Goal: Task Accomplishment & Management: Manage account settings

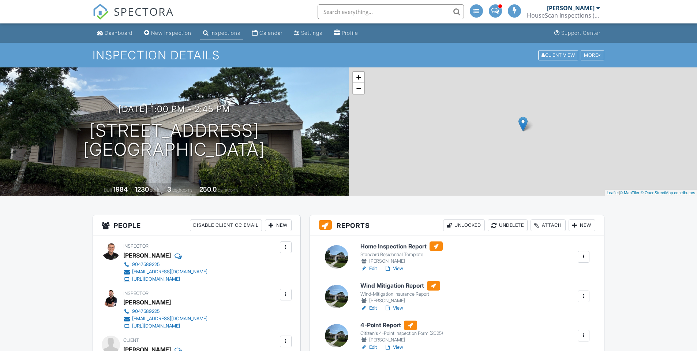
scroll to position [123, 0]
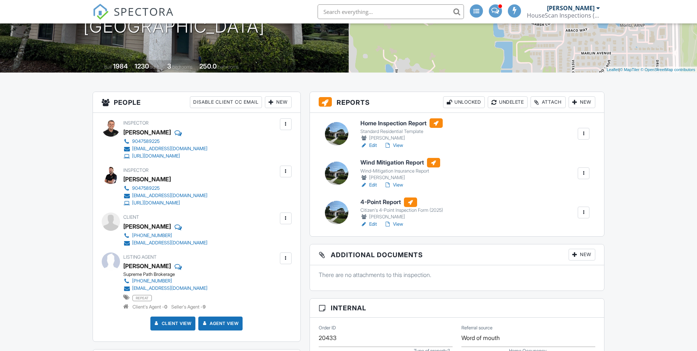
click at [399, 224] on link "View" at bounding box center [393, 223] width 19 height 7
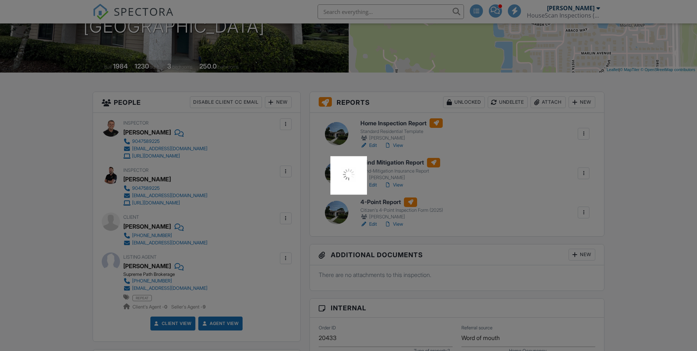
scroll to position [0, 0]
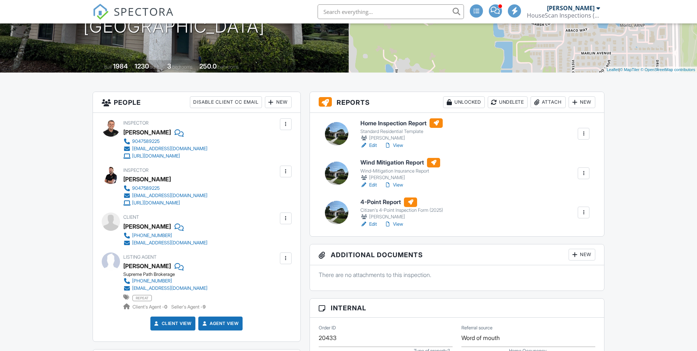
click at [399, 186] on link "View" at bounding box center [393, 184] width 19 height 7
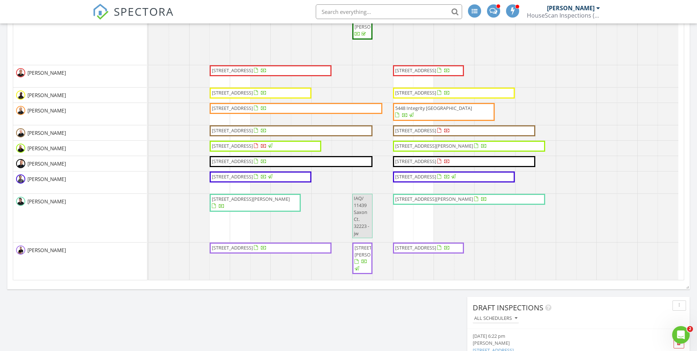
scroll to position [52, 0]
click at [242, 248] on span "455 Citrus Ridge Dr, Ponte Vedra 32081" at bounding box center [232, 247] width 41 height 7
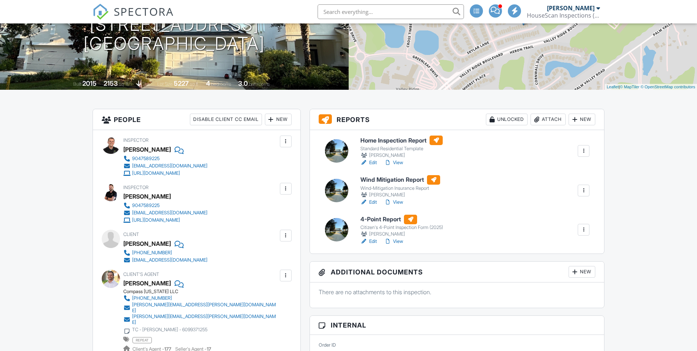
click at [400, 162] on link "View" at bounding box center [393, 162] width 19 height 7
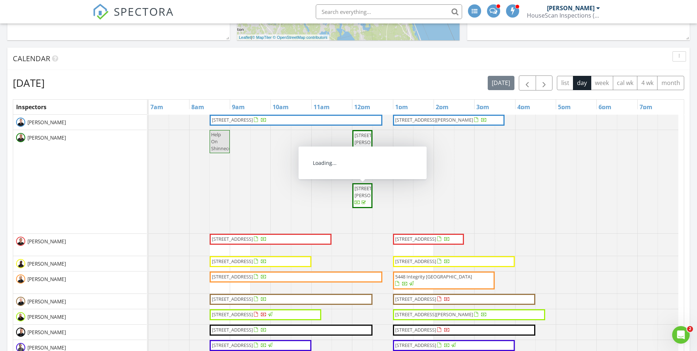
scroll to position [244, 0]
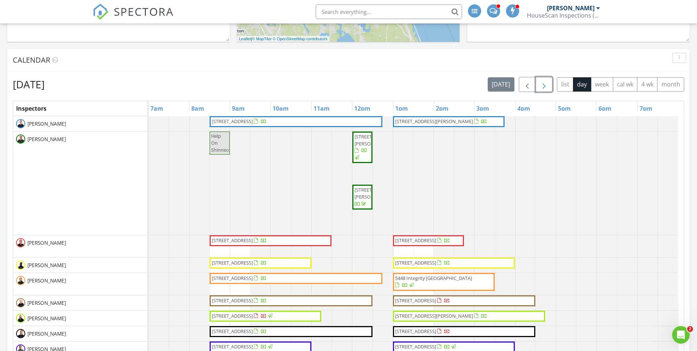
click at [544, 84] on span "button" at bounding box center [544, 84] width 9 height 9
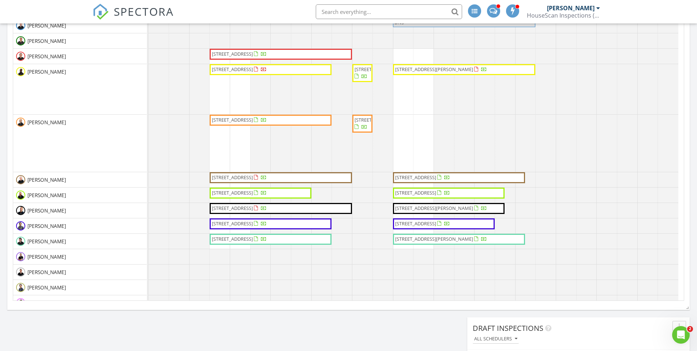
scroll to position [251, 0]
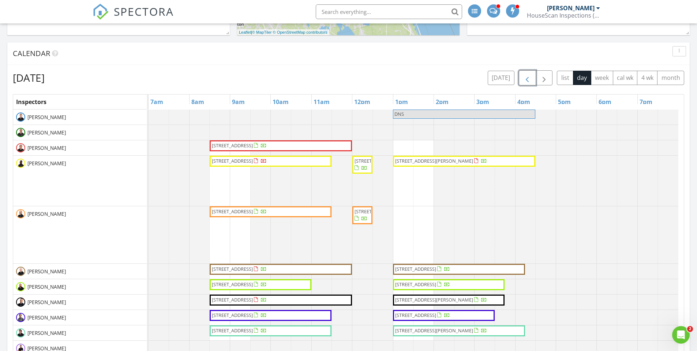
click at [530, 74] on span "button" at bounding box center [527, 78] width 9 height 9
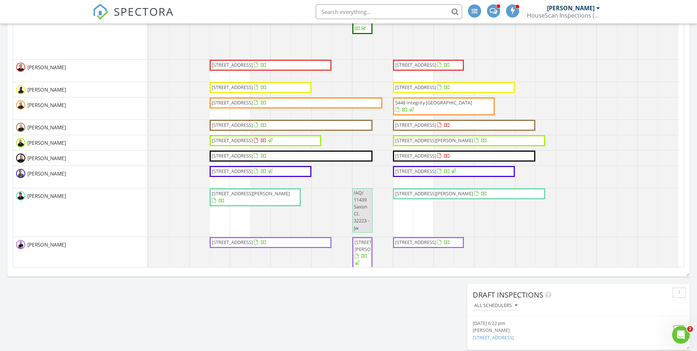
scroll to position [0, 0]
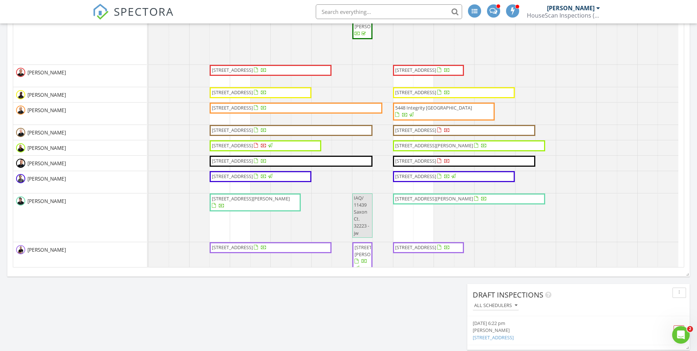
click at [452, 197] on span "[STREET_ADDRESS][PERSON_NAME]" at bounding box center [434, 198] width 78 height 7
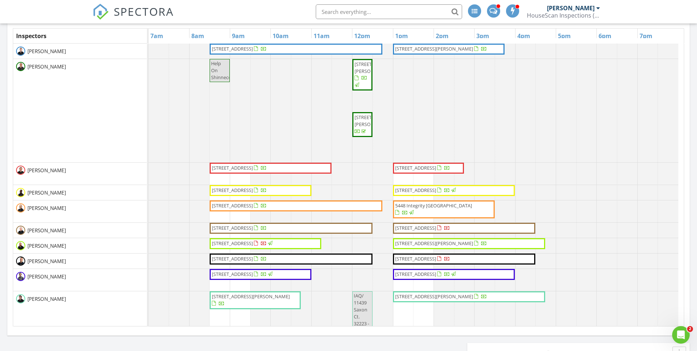
scroll to position [244, 0]
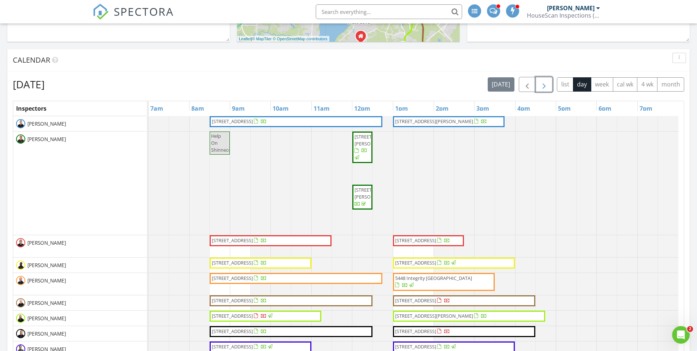
click at [538, 85] on button "button" at bounding box center [544, 84] width 17 height 15
